Goal: Information Seeking & Learning: Find contact information

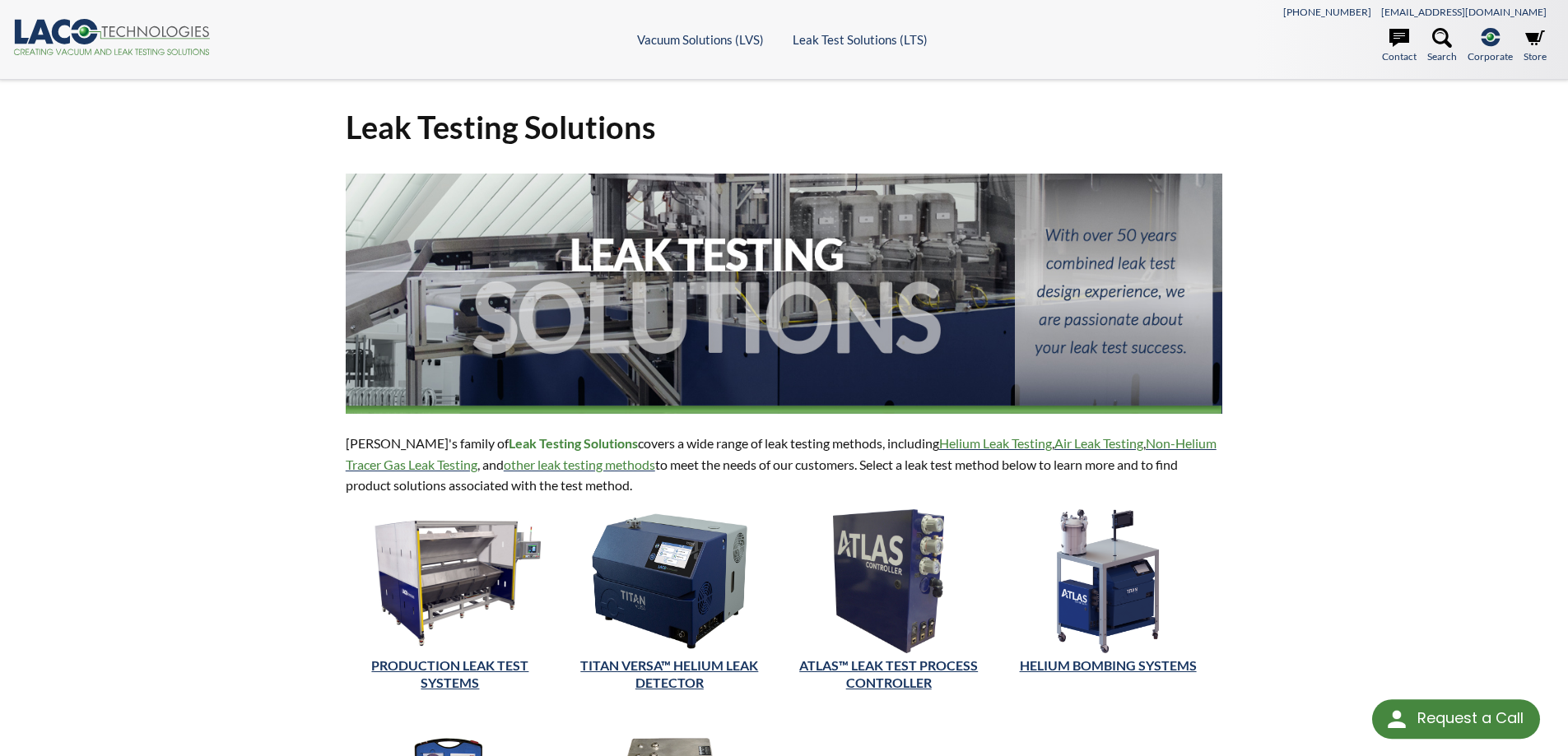
select select "Language Translate Widget"
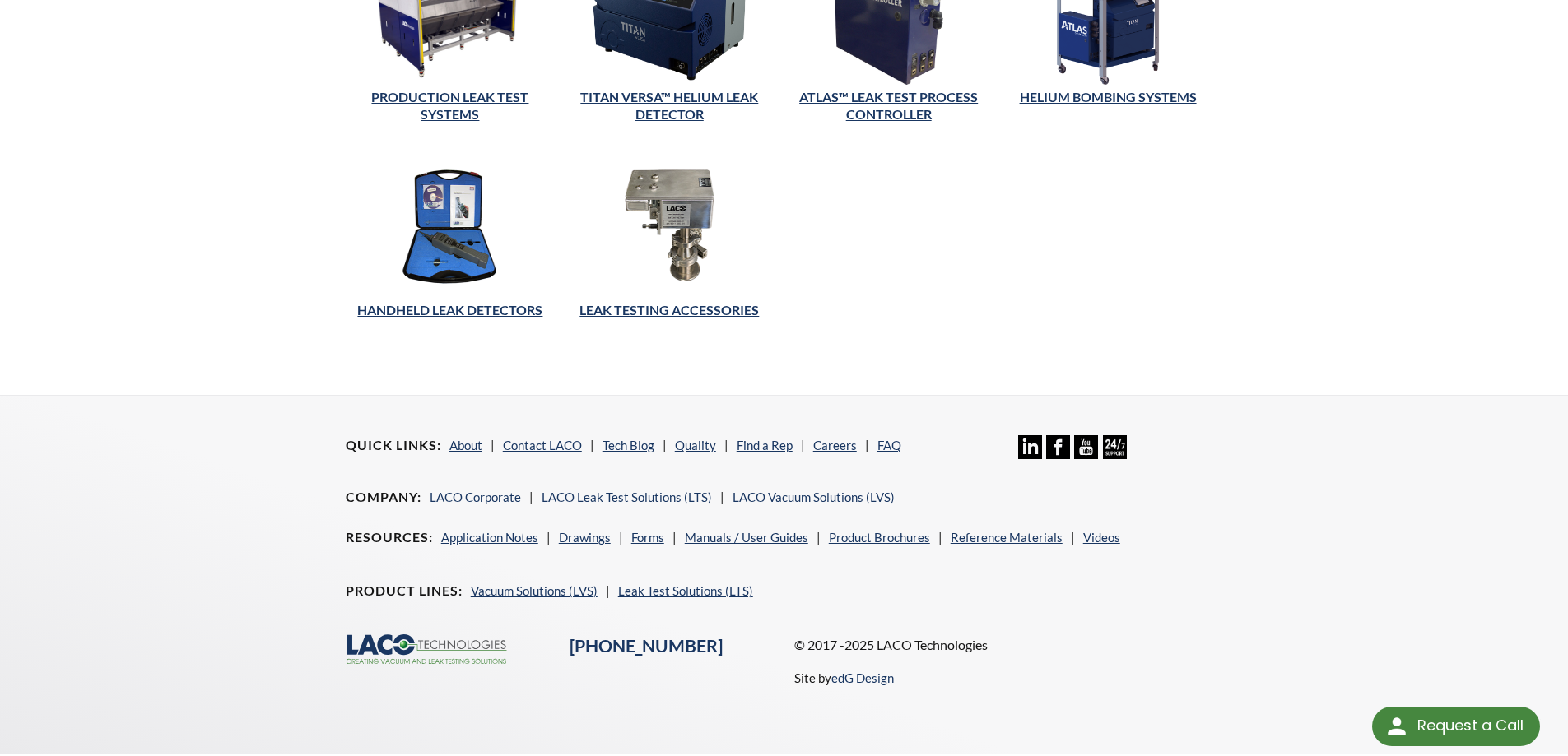
scroll to position [589, 0]
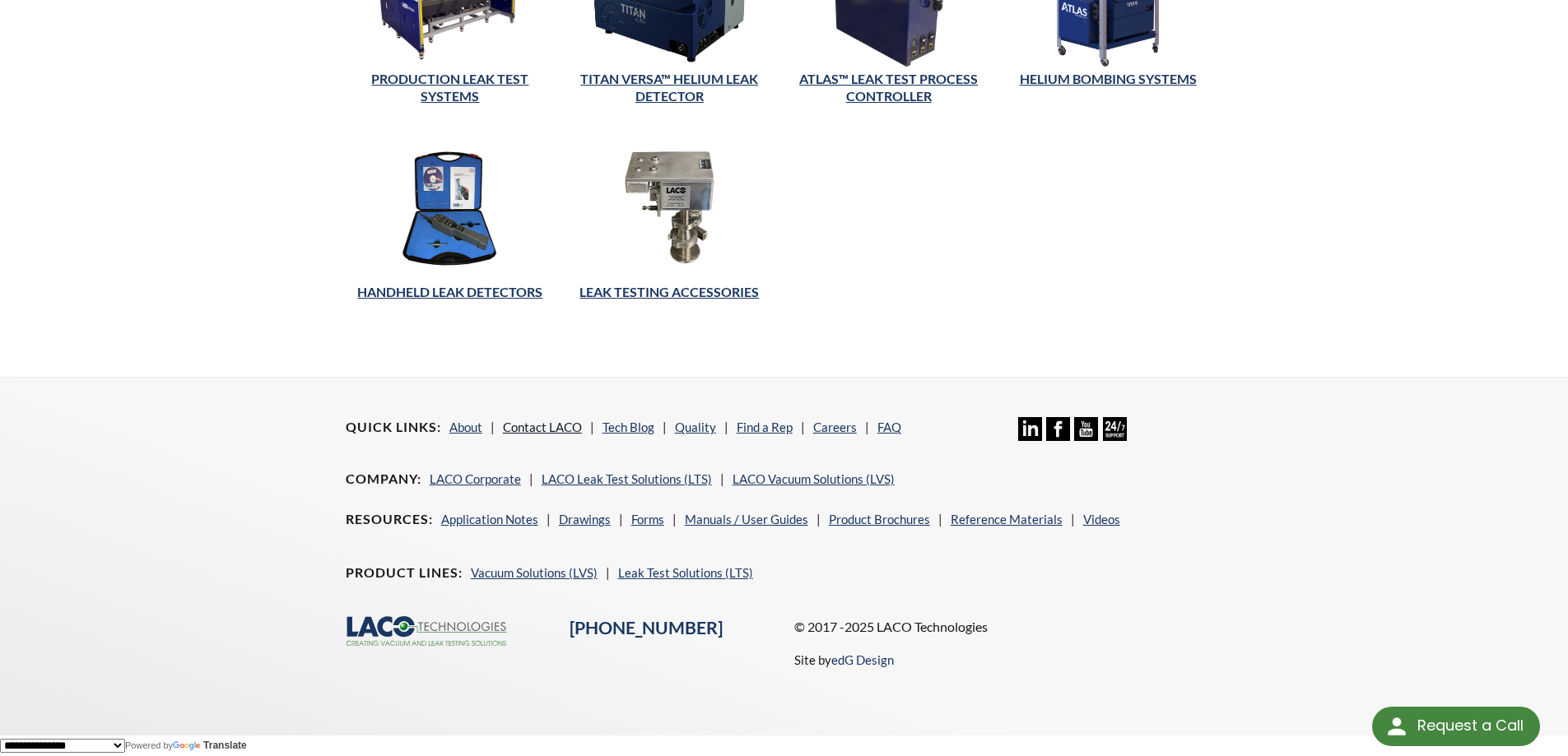
click at [546, 424] on link "Contact LACO" at bounding box center [542, 427] width 79 height 15
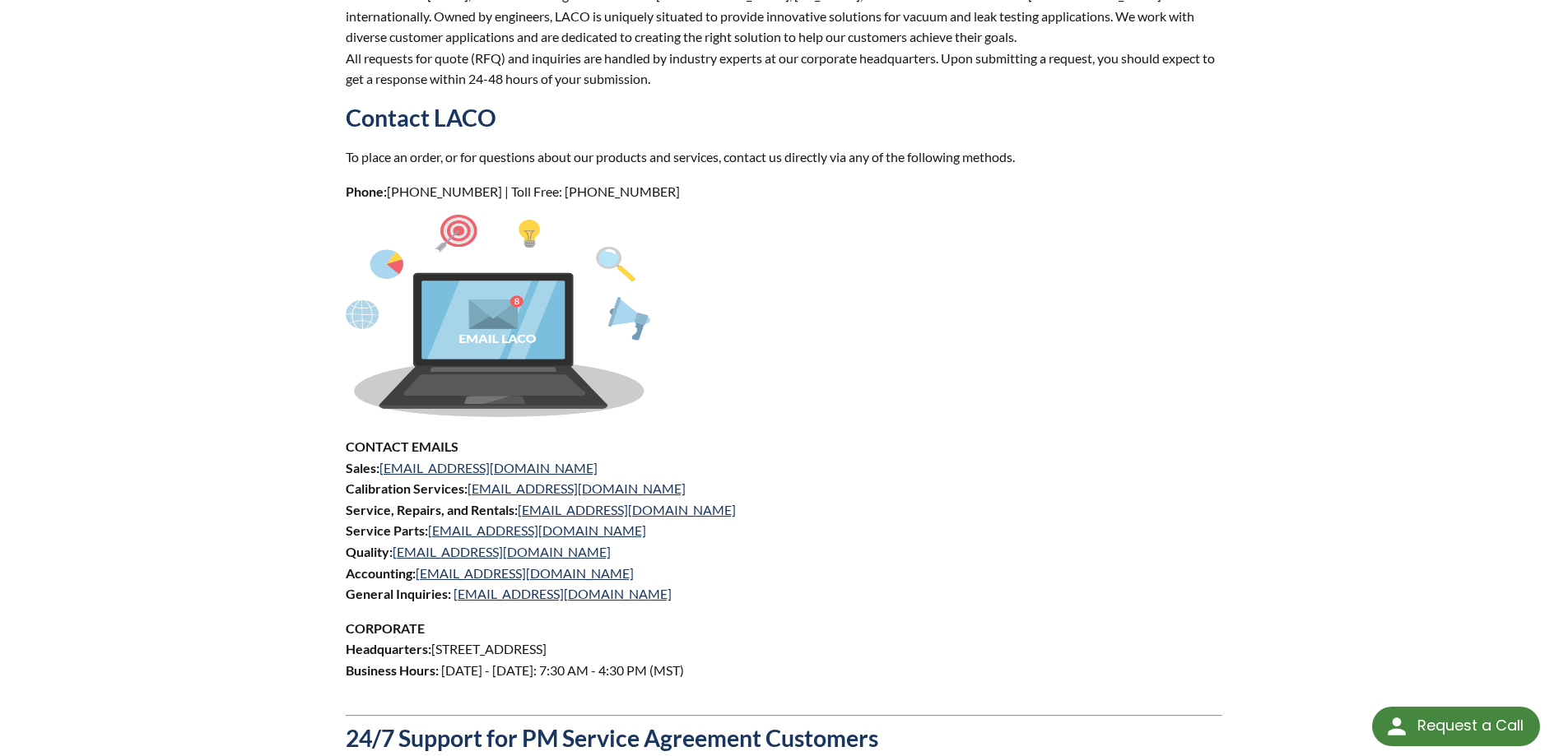
scroll to position [559, 0]
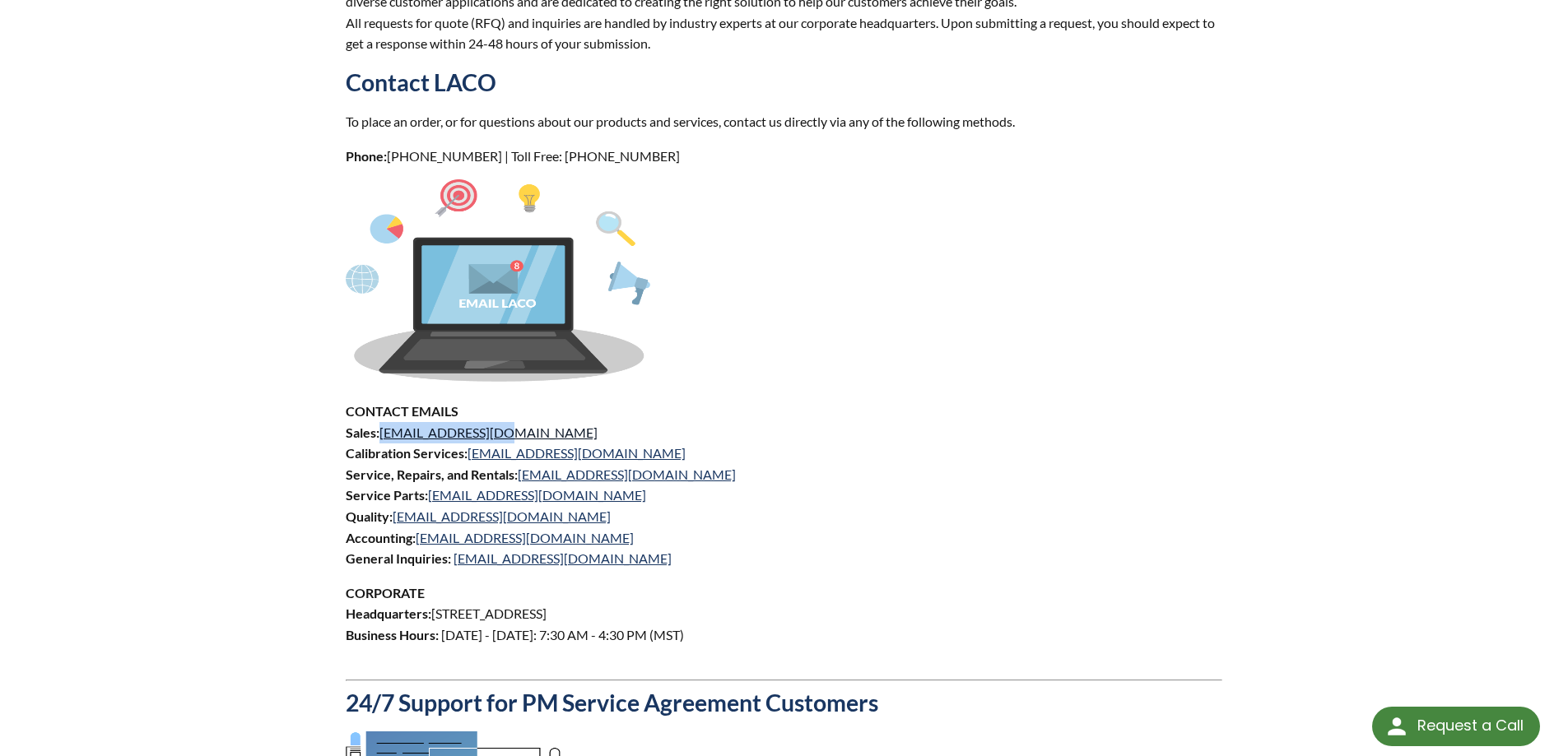
drag, startPoint x: 497, startPoint y: 431, endPoint x: 384, endPoint y: 436, distance: 113.1
click at [384, 436] on p "CONTACT EMAILS Sales: [EMAIL_ADDRESS][DOMAIN_NAME] Calibration Services: [EMAIL…" at bounding box center [784, 485] width 877 height 169
copy link "[EMAIL_ADDRESS][DOMAIN_NAME]"
